Goal: Task Accomplishment & Management: Manage account settings

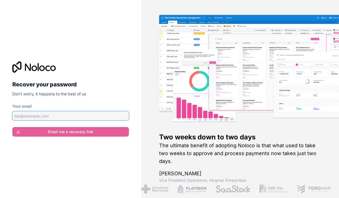
click at [46, 120] on input "Your email" at bounding box center [70, 115] width 116 height 9
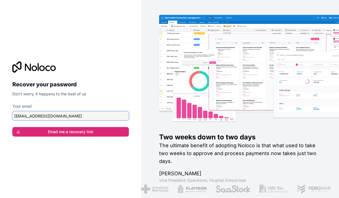
type input "company@calibreconsulting.au"
click at [71, 136] on button "Email me a recovery link" at bounding box center [70, 132] width 116 height 10
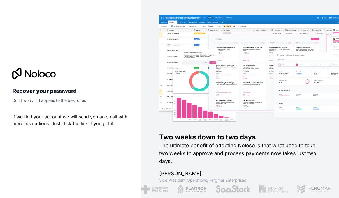
click at [53, 139] on div "Recover your password Don't worry, it happens to the best of us If we find your…" at bounding box center [70, 99] width 125 height 80
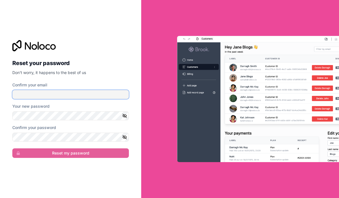
click at [24, 99] on input "Confirm your email" at bounding box center [70, 94] width 116 height 9
type input "m"
type input "company@calibreconsulting.au"
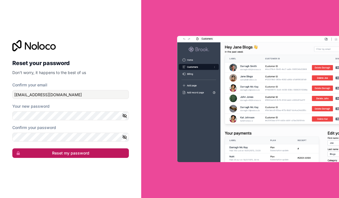
click at [82, 158] on button "Reset my password" at bounding box center [70, 153] width 116 height 10
